Goal: Task Accomplishment & Management: Manage account settings

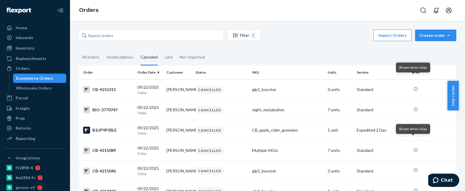
drag, startPoint x: 329, startPoint y: 32, endPoint x: 294, endPoint y: 36, distance: 35.6
click at [330, 32] on div "Import Orders Create order Ecommerce order Removal order" at bounding box center [360, 36] width 192 height 13
click at [111, 57] on div "Invalid address" at bounding box center [119, 58] width 27 height 16
click at [103, 50] on input "Invalid address" at bounding box center [103, 50] width 0 height 0
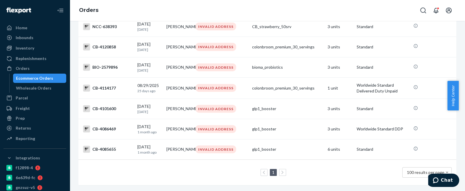
scroll to position [1959, 0]
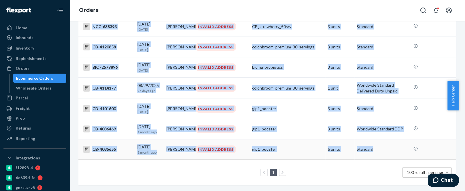
drag, startPoint x: 93, startPoint y: 89, endPoint x: 386, endPoint y: 148, distance: 299.5
copy tbody "BIO-2775023 09/23/2025 Today Julie Cluver INVALID ADDRESS bioma_probiotics 3 un…"
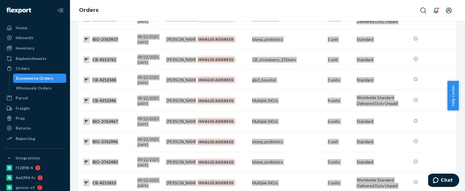
scroll to position [0, 0]
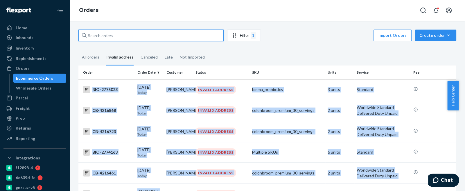
click at [91, 36] on input "text" at bounding box center [150, 36] width 145 height 12
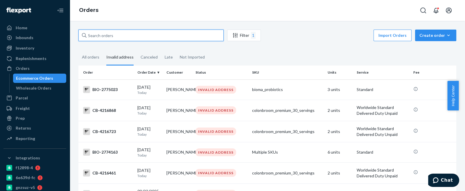
paste input "CB-4216461"
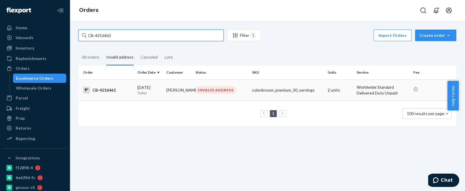
type input "CB-4216461"
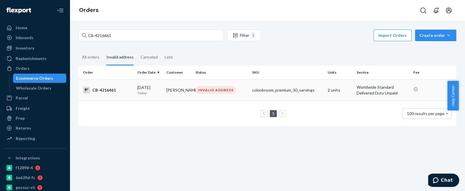
click at [100, 88] on div "CB-4216461" at bounding box center [108, 90] width 50 height 7
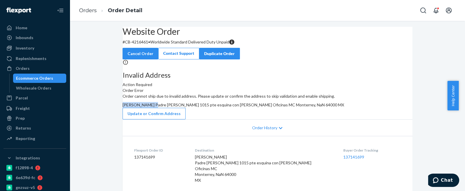
drag, startPoint x: 255, startPoint y: 122, endPoint x: 296, endPoint y: 124, distance: 41.6
click at [296, 120] on div "Order cannot ship due to invalid address. Please update or confirm the address …" at bounding box center [268, 107] width 290 height 26
copy span "[PERSON_NAME]"
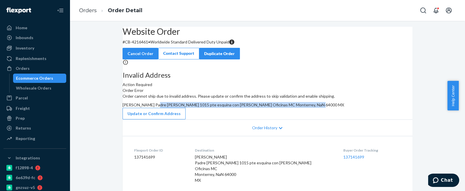
drag, startPoint x: 257, startPoint y: 130, endPoint x: 301, endPoint y: 143, distance: 46.3
click at [301, 120] on div "Order cannot ship due to invalid address. Please update or confirm the address …" at bounding box center [268, 107] width 290 height 26
copy span "Padre Mier 1015 pte esquina con Miguel Nieto Oficinas MC Monterrey, NaN 64000 MX"
click at [90, 11] on link "Orders" at bounding box center [88, 10] width 18 height 6
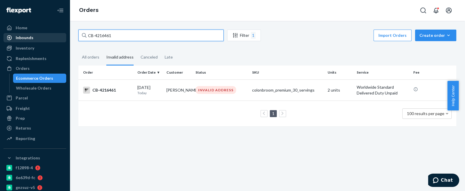
drag, startPoint x: 103, startPoint y: 34, endPoint x: 55, endPoint y: 39, distance: 48.3
click at [55, 39] on div "Home Inbounds Shipping Plans Problems Inventory Products Branded Packaging Repl…" at bounding box center [232, 95] width 465 height 191
paste input "BIO-2774163"
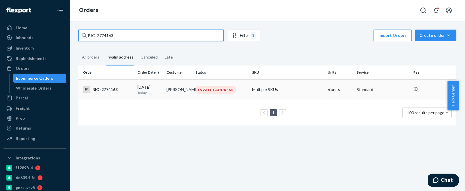
type input "BIO-2774163"
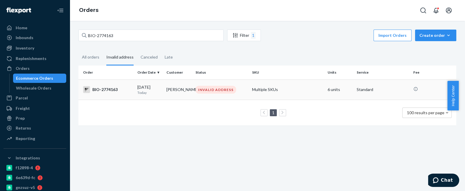
click at [113, 89] on div "BIO-2774163" at bounding box center [108, 89] width 50 height 7
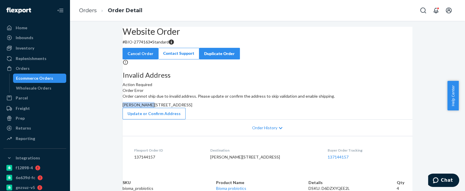
drag, startPoint x: 289, startPoint y: 124, endPoint x: 255, endPoint y: 125, distance: 34.3
click at [255, 120] on div "Order cannot ship due to invalid address. Please update or confirm the address …" at bounding box center [268, 107] width 290 height 26
copy span "[PERSON_NAME]"
drag, startPoint x: 257, startPoint y: 129, endPoint x: 289, endPoint y: 141, distance: 34.0
click at [289, 120] on div "Order cannot ship due to invalid address. Please update or confirm the address …" at bounding box center [268, 107] width 290 height 26
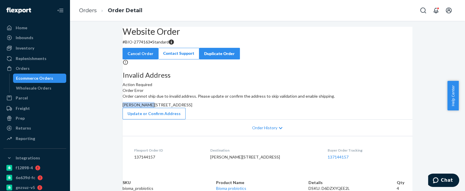
copy span "Apt. 218, Gurnee, IL 60031 US"
click at [186, 120] on button "Update or Confirm Address" at bounding box center [154, 114] width 63 height 12
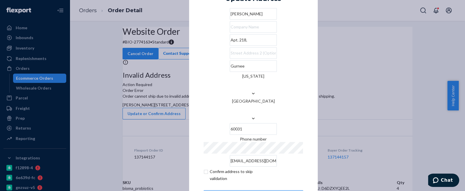
drag, startPoint x: 251, startPoint y: 148, endPoint x: 194, endPoint y: 151, distance: 57.0
click at [194, 151] on div "× Update Address Dodee Yedinak Apt. 218, Gurnee Illinois United States 60031 Ph…" at bounding box center [253, 96] width 129 height 242
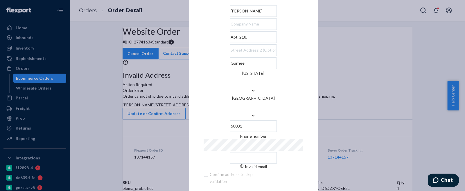
drag, startPoint x: 447, startPoint y: 44, endPoint x: 362, endPoint y: 42, distance: 84.2
click at [447, 44] on div "× Update Address Dodee Yedinak Apt. 218, Gurnee Illinois United States 60031 Ph…" at bounding box center [232, 95] width 465 height 191
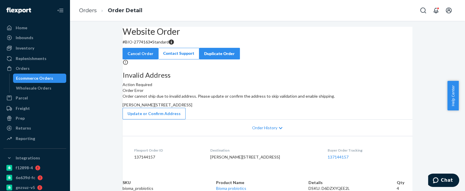
click at [91, 14] on ol "Orders Order Detail" at bounding box center [110, 10] width 73 height 17
drag, startPoint x: 94, startPoint y: 10, endPoint x: 111, endPoint y: 23, distance: 20.7
click at [94, 10] on link "Orders" at bounding box center [88, 10] width 18 height 6
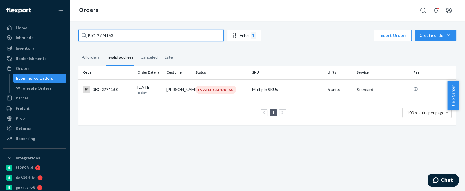
drag, startPoint x: 119, startPoint y: 37, endPoint x: 64, endPoint y: 39, distance: 54.9
click at [64, 39] on div "Home Inbounds Shipping Plans Problems Inventory Products Branded Packaging Repl…" at bounding box center [232, 95] width 465 height 191
paste input "CB-421672"
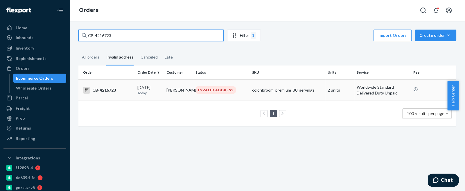
type input "CB-4216723"
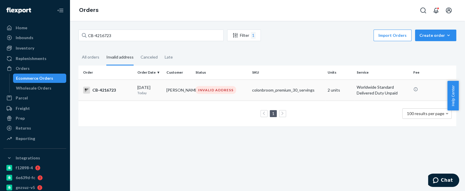
click at [108, 89] on div "CB-4216723" at bounding box center [108, 90] width 50 height 7
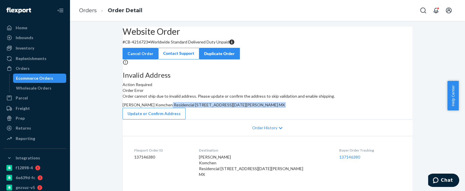
drag, startPoint x: 256, startPoint y: 136, endPoint x: 278, endPoint y: 150, distance: 26.3
click at [278, 120] on div "Order cannot ship due to invalid address. Please update or confirm the address …" at bounding box center [268, 107] width 290 height 26
copy div "Residencial NorteMerida, Casa 422, privada Santa Lucia Mérida Yucatan, NaN 9730…"
click at [83, 10] on link "Orders" at bounding box center [88, 10] width 18 height 6
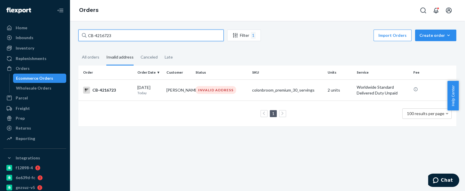
drag, startPoint x: 118, startPoint y: 36, endPoint x: 65, endPoint y: 45, distance: 54.5
click at [65, 45] on div "Home Inbounds Shipping Plans Problems Inventory Products Branded Packaging Repl…" at bounding box center [232, 95] width 465 height 191
paste input "868"
type input "CB-4216868"
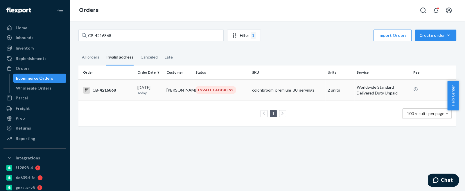
click at [107, 94] on div "CB-4216868" at bounding box center [108, 90] width 50 height 7
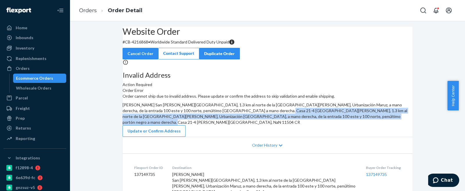
drag, startPoint x: 258, startPoint y: 147, endPoint x: 309, endPoint y: 167, distance: 55.4
click at [309, 137] on div "Order cannot ship due to invalid address. Please update or confirm the address …" at bounding box center [268, 116] width 290 height 44
copy span "San Rafael de Montes de Oca, 1.3 km al norte de la Escuela Santa Marta, Urbaniz…"
click at [86, 9] on link "Orders" at bounding box center [88, 10] width 18 height 6
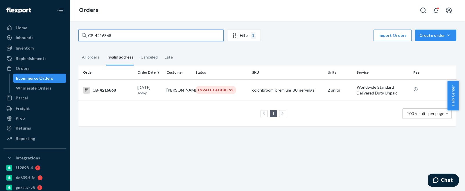
drag, startPoint x: 118, startPoint y: 37, endPoint x: 69, endPoint y: 44, distance: 49.0
click at [70, 44] on div "CB-4216868 Filter 1 Import Orders Create order Ecommerce order Removal order Al…" at bounding box center [267, 106] width 395 height 170
paste input "BIO-2775023"
type input "BIO-2775023"
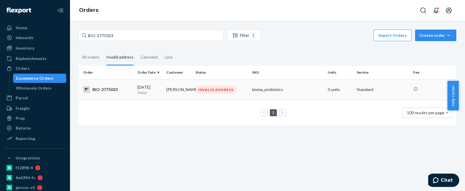
click at [110, 90] on div "BIO-2775023" at bounding box center [108, 89] width 50 height 7
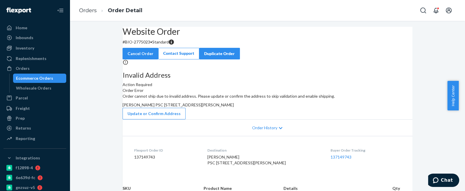
drag, startPoint x: 256, startPoint y: 129, endPoint x: 278, endPoint y: 140, distance: 24.7
click at [278, 120] on div "Order cannot ship due to invalid address. Please update or confirm the address …" at bounding box center [268, 107] width 290 height 26
copy span "PSC 1 Box 715, Scott AFB, IL 62225 US"
click at [186, 120] on button "Update or Confirm Address" at bounding box center [154, 114] width 63 height 12
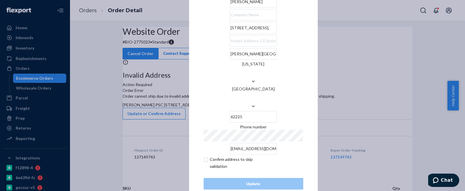
scroll to position [14, 0]
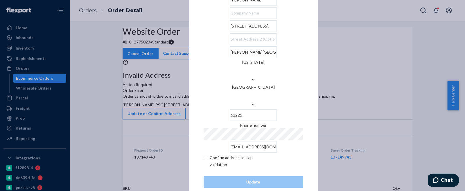
click at [237, 32] on input "PSC 1 Box 715," at bounding box center [253, 26] width 47 height 12
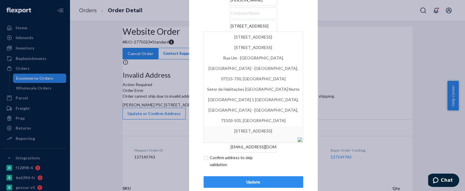
type input "PSC 1 Box 715"
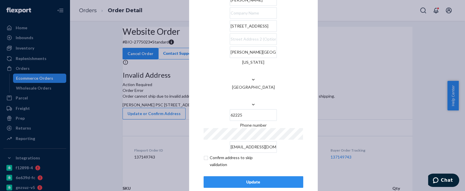
click at [245, 179] on div "Update" at bounding box center [254, 182] width 90 height 6
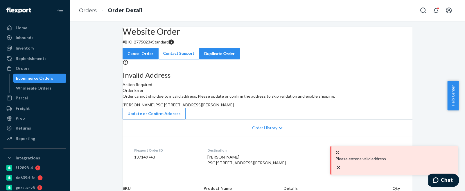
click at [454, 168] on div "Please enter a valid address" at bounding box center [395, 161] width 122 height 24
click at [341, 166] on icon "close toast" at bounding box center [338, 168] width 6 height 6
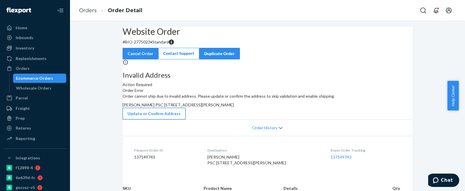
click at [186, 120] on button "Update or Confirm Address" at bounding box center [154, 114] width 63 height 12
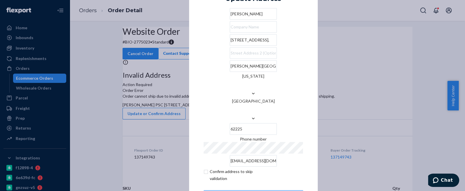
click at [204, 168] on input "checkbox" at bounding box center [237, 175] width 67 height 14
checkbox input "true"
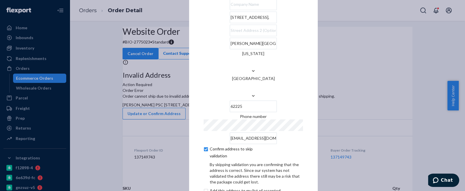
scroll to position [38, 0]
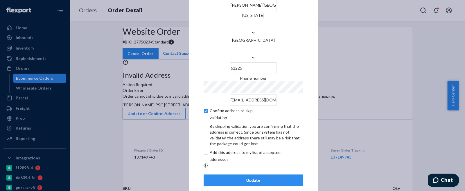
click at [204, 149] on input "checkbox" at bounding box center [252, 156] width 97 height 14
checkbox input "true"
click at [247, 178] on div "Update" at bounding box center [254, 181] width 90 height 6
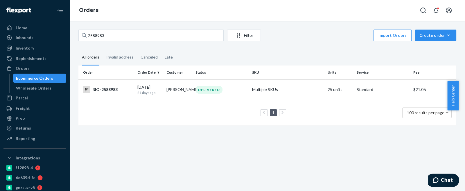
drag, startPoint x: 115, startPoint y: 38, endPoint x: 73, endPoint y: 44, distance: 42.2
click at [73, 44] on div "2588983 Filter Import Orders Create order Ecommerce order Removal order All ord…" at bounding box center [267, 106] width 395 height 170
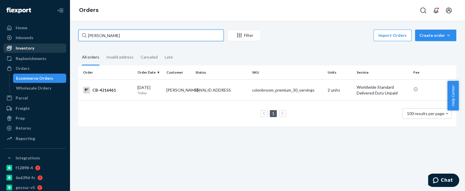
drag, startPoint x: 99, startPoint y: 39, endPoint x: 55, endPoint y: 43, distance: 44.6
click at [55, 43] on div "Home Inbounds Shipping Plans Problems Inventory Products Branded Packaging Repl…" at bounding box center [232, 95] width 465 height 191
paste input "[PERSON_NAME]"
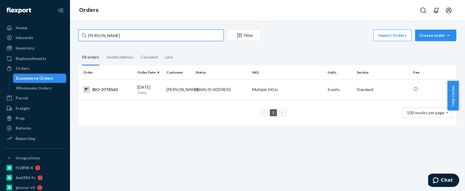
type input "[PERSON_NAME]"
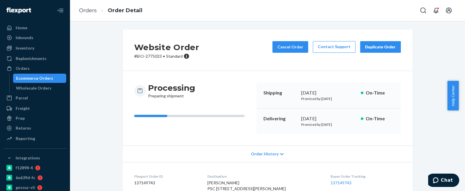
click at [220, 12] on div "Orders Order Detail" at bounding box center [267, 10] width 395 height 21
click at [83, 11] on link "Orders" at bounding box center [88, 10] width 18 height 6
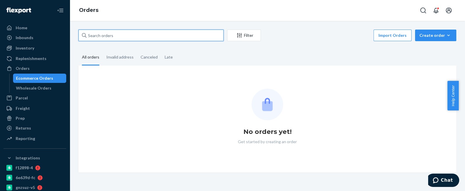
drag, startPoint x: 118, startPoint y: 39, endPoint x: 69, endPoint y: 41, distance: 48.8
click at [69, 41] on div "Home Inbounds Shipping Plans Problems Inventory Products Branded Packaging Repl…" at bounding box center [232, 95] width 465 height 191
paste input "2301490"
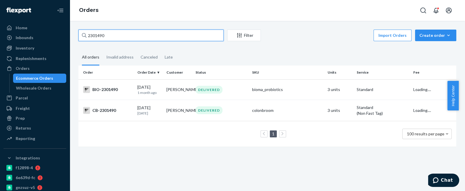
drag, startPoint x: 90, startPoint y: 39, endPoint x: 79, endPoint y: 46, distance: 12.8
click at [79, 46] on div "2301490 Filter Import Orders Create order Ecommerce order Removal order All ord…" at bounding box center [267, 91] width 387 height 123
paste input "text"
type input "2301490"
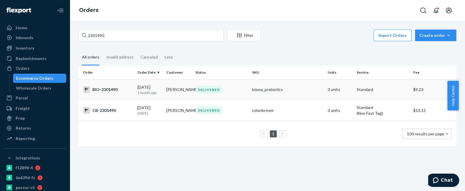
click at [113, 90] on div "BIO-2301490" at bounding box center [108, 89] width 50 height 7
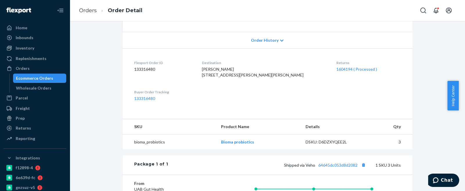
scroll to position [130, 0]
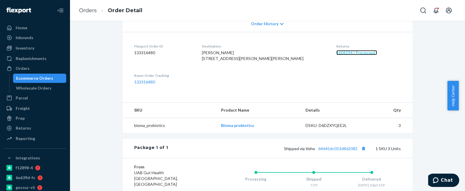
click at [346, 53] on link "1604194 ( Processed )" at bounding box center [356, 52] width 41 height 5
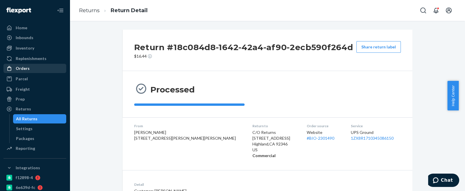
click at [21, 69] on div "Orders" at bounding box center [23, 69] width 14 height 6
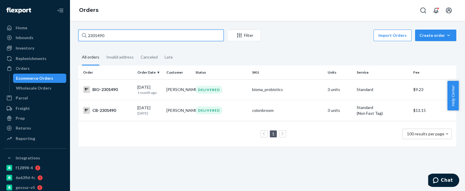
drag, startPoint x: 104, startPoint y: 34, endPoint x: 66, endPoint y: 43, distance: 38.7
click at [66, 43] on div "Home Inbounds Shipping Plans Problems Inventory Products Branded Packaging Repl…" at bounding box center [232, 95] width 465 height 191
paste input "249553"
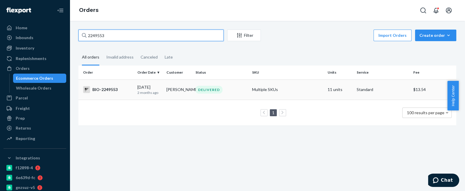
type input "2249553"
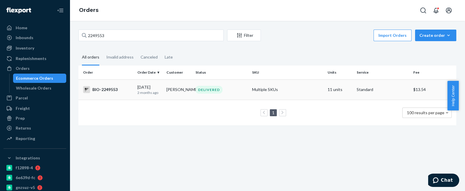
click at [110, 89] on div "BIO-2249553" at bounding box center [108, 89] width 50 height 7
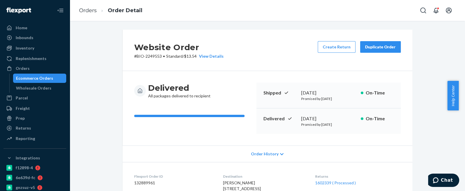
scroll to position [87, 0]
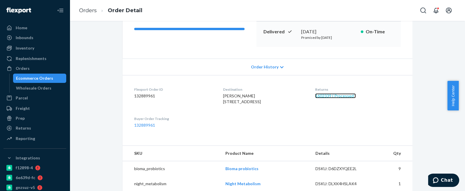
click at [334, 94] on link "1602339 ( Processed )" at bounding box center [335, 96] width 41 height 5
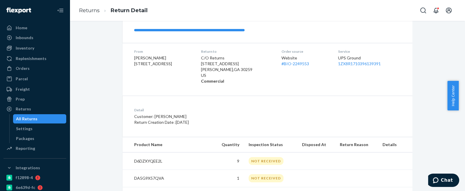
scroll to position [39, 0]
